Goal: Check status: Check status

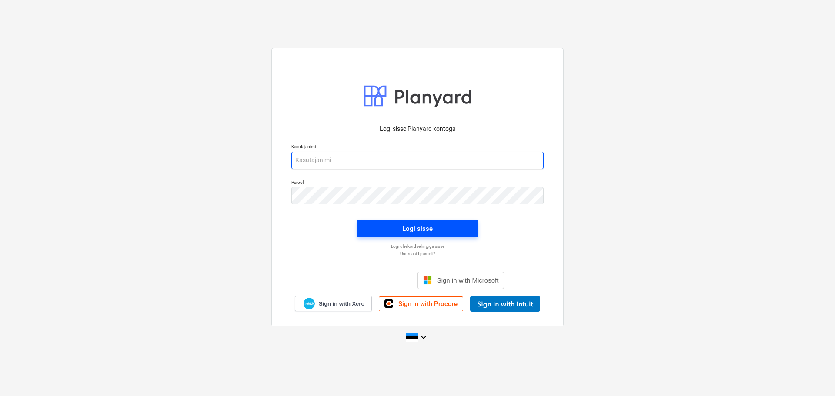
type input "[EMAIL_ADDRESS][DOMAIN_NAME]"
click at [422, 230] on div "Logi sisse" at bounding box center [417, 228] width 30 height 11
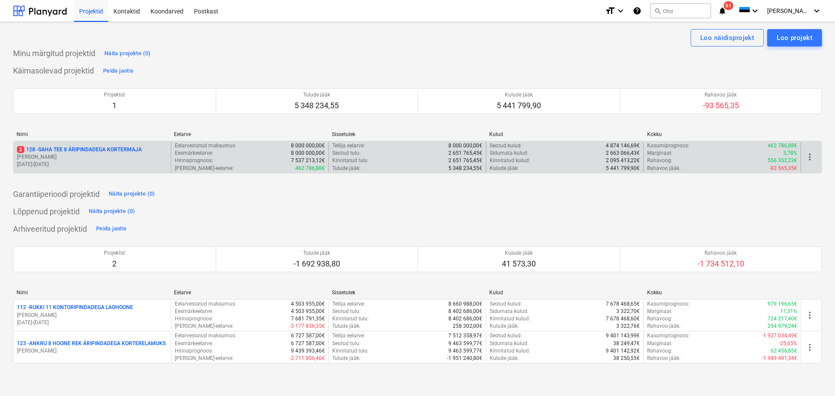
click at [94, 154] on p "[PERSON_NAME]" at bounding box center [92, 157] width 151 height 7
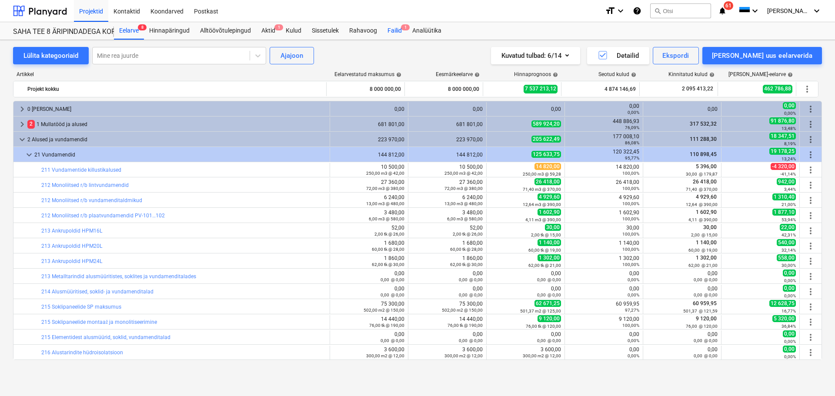
click at [401, 31] on div "Failid 1" at bounding box center [394, 30] width 25 height 17
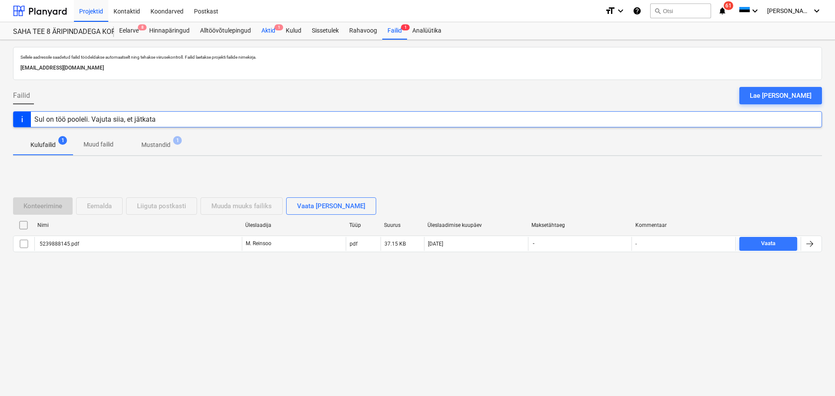
click at [268, 36] on div "Aktid 1" at bounding box center [268, 30] width 24 height 17
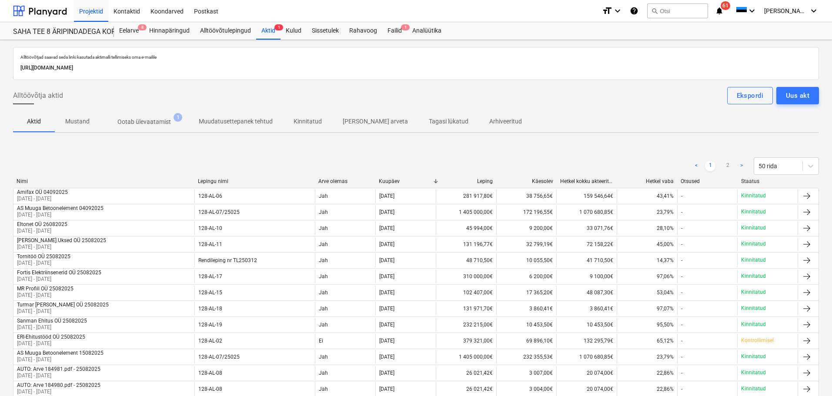
click at [160, 123] on p "Ootab ülevaatamist" at bounding box center [144, 121] width 54 height 9
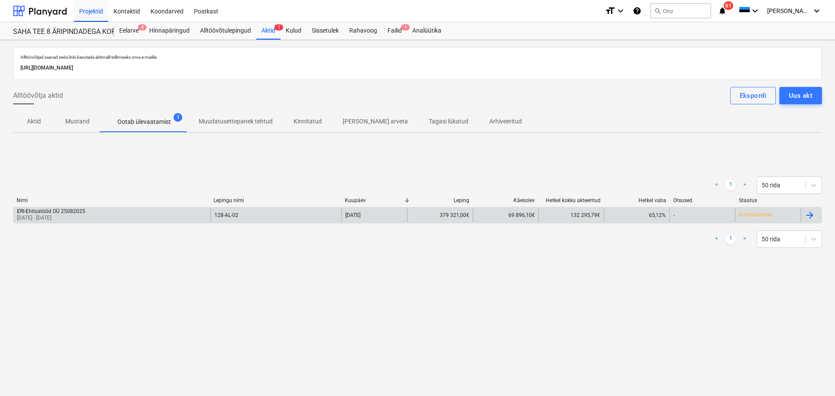
click at [123, 213] on div "ERI-Ehitustööd OÜ 25082025 [DATE] - [DATE]" at bounding box center [111, 215] width 197 height 14
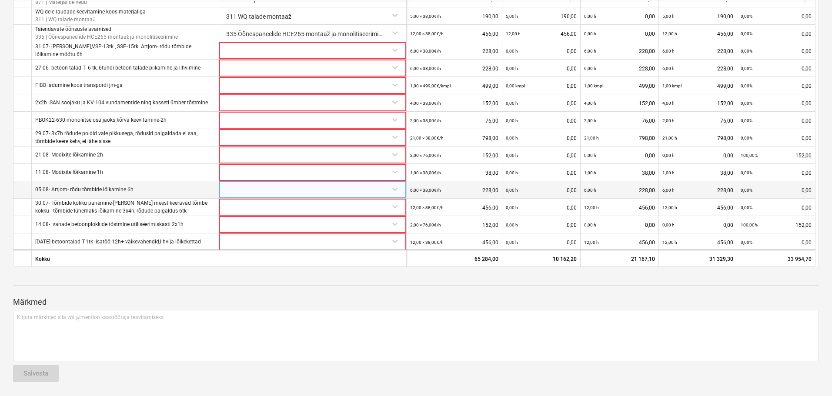
scroll to position [187, 0]
